Goal: Information Seeking & Learning: Learn about a topic

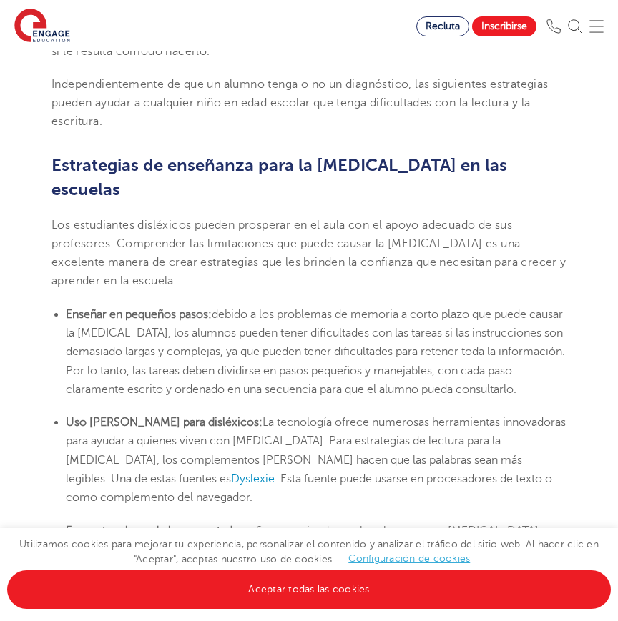
scroll to position [2576, 0]
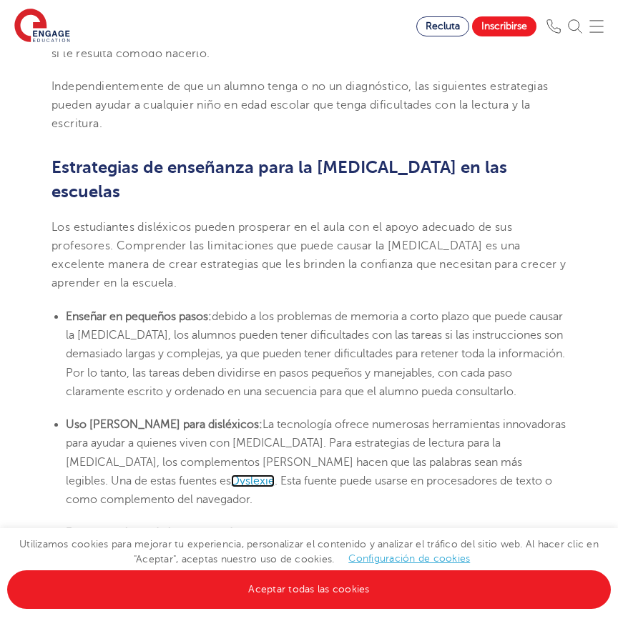
click at [231, 475] on font "Dyslexie" at bounding box center [253, 481] width 44 height 13
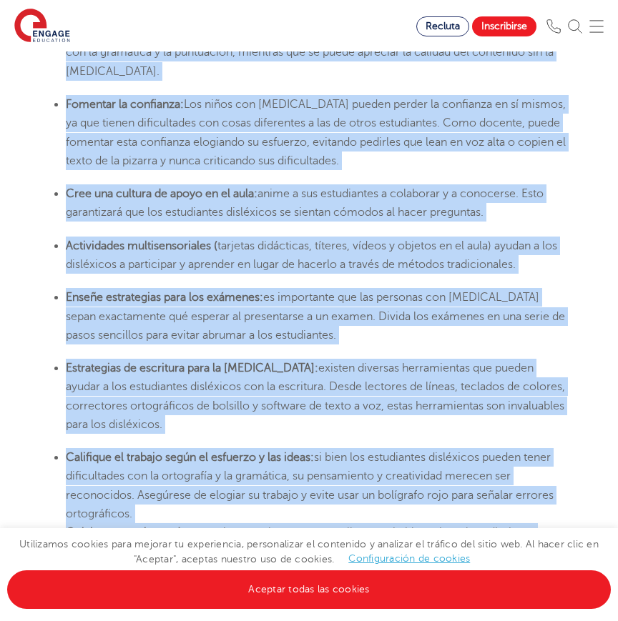
scroll to position [3114, 0]
drag, startPoint x: 65, startPoint y: 215, endPoint x: 262, endPoint y: 478, distance: 328.5
click at [292, 358] on li "Estrategias de escritura para la [MEDICAL_DATA]: existen diversas herramientas …" at bounding box center [316, 395] width 501 height 75
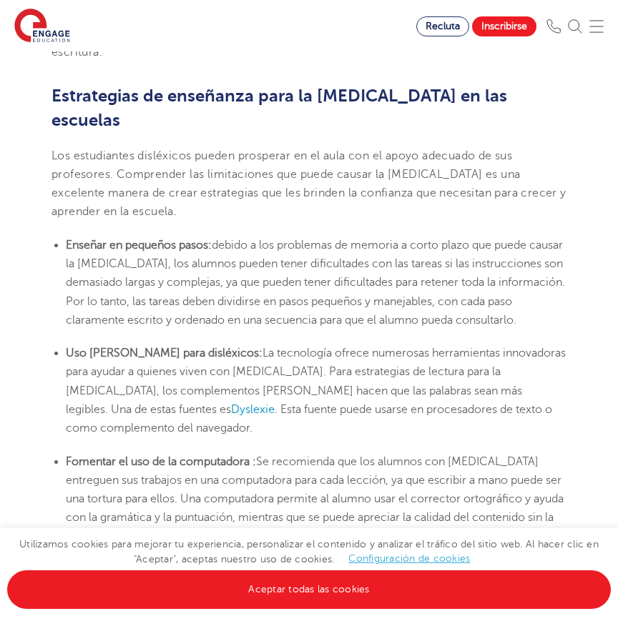
scroll to position [2614, 0]
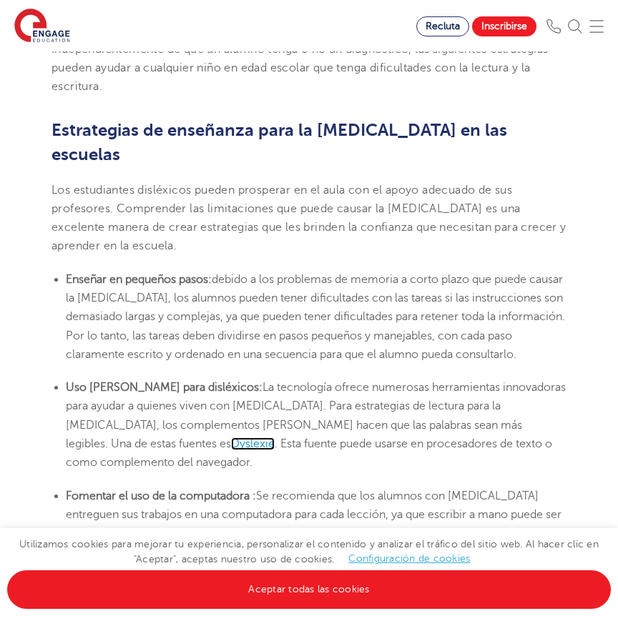
click at [231, 438] on font "Dyslexie" at bounding box center [253, 444] width 44 height 13
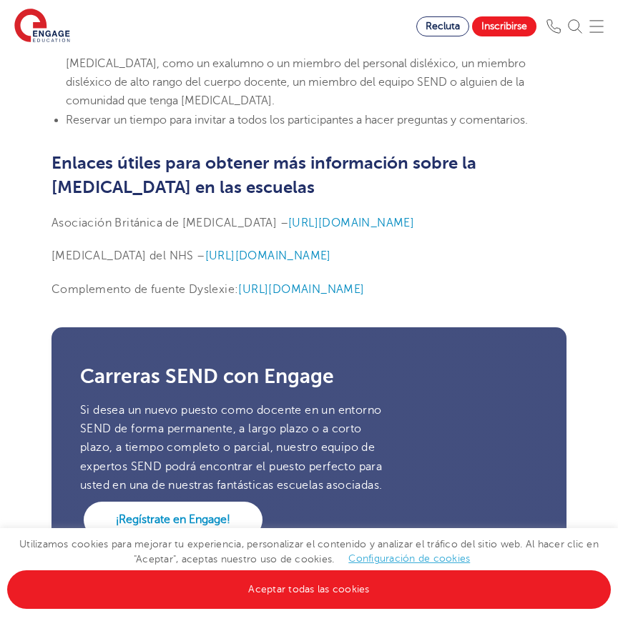
scroll to position [4291, 0]
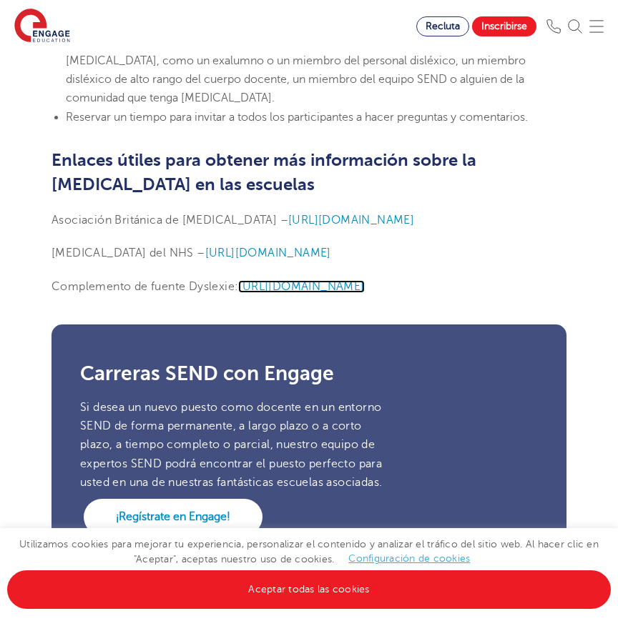
click at [357, 280] on font "[URL][DOMAIN_NAME]" at bounding box center [301, 286] width 126 height 13
